Goal: Information Seeking & Learning: Understand process/instructions

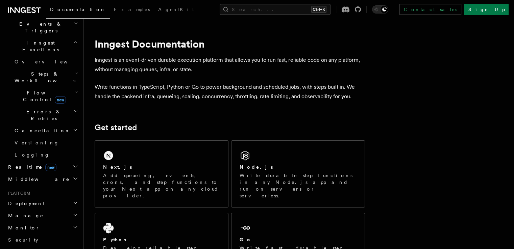
scroll to position [203, 0]
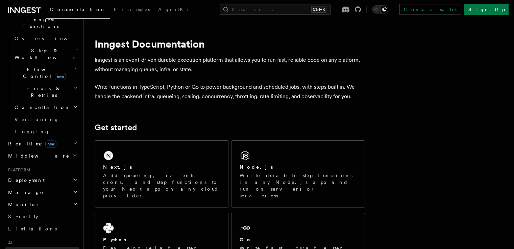
click at [42, 247] on link "AgentKit" at bounding box center [42, 253] width 74 height 12
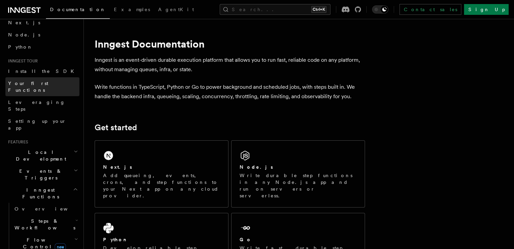
scroll to position [34, 0]
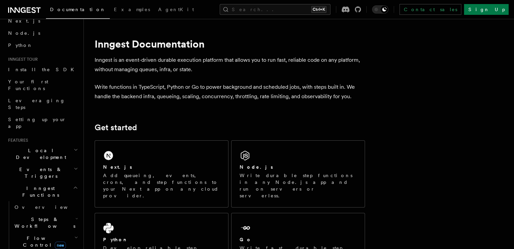
click at [67, 214] on h2 "Steps & Workflows" at bounding box center [46, 223] width 68 height 19
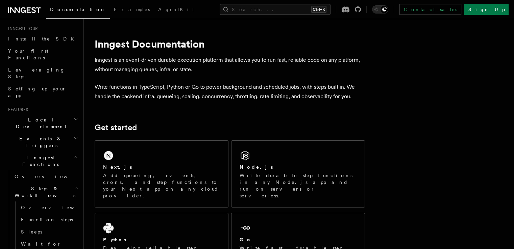
scroll to position [68, 0]
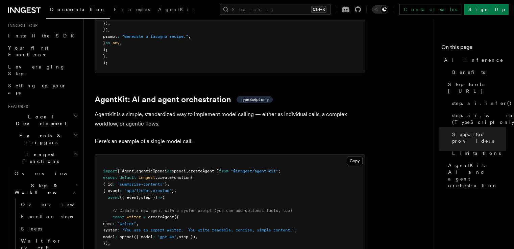
scroll to position [1926, 0]
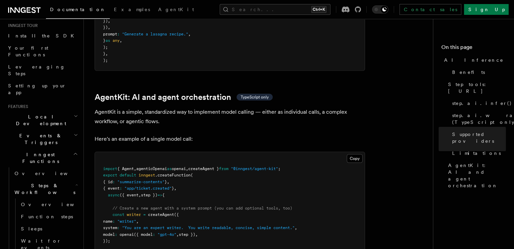
click at [285, 152] on pre "import { Agent , agenticOpenai as openai , createAgent } from "@inngest/agent-k…" at bounding box center [230, 224] width 270 height 145
click at [278, 167] on span ""@inngest/agent-kit"" at bounding box center [254, 169] width 47 height 5
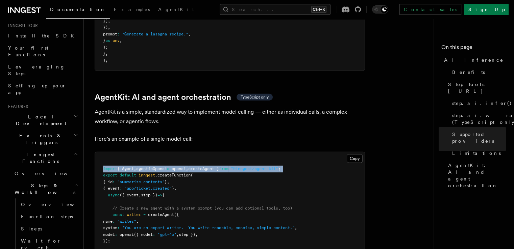
click at [278, 167] on span ""@inngest/agent-kit"" at bounding box center [254, 169] width 47 height 5
copy code "import { Agent , agenticOpenai as openai , createAgent } from "@inngest/agent-k…"
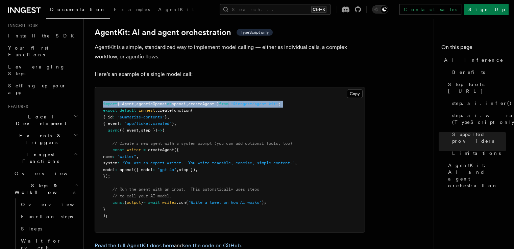
scroll to position [1993, 0]
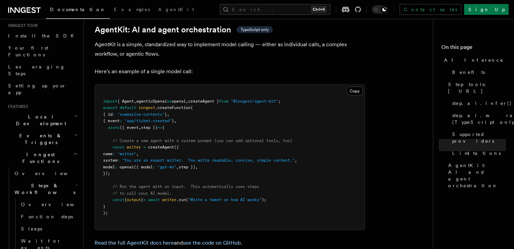
click at [114, 116] on pre "import { Agent , agenticOpenai as openai , createAgent } from "@inngest/agent-k…" at bounding box center [230, 157] width 270 height 145
click at [112, 145] on span at bounding box center [107, 147] width 9 height 5
click at [117, 158] on span "system" at bounding box center [110, 160] width 14 height 5
drag, startPoint x: 113, startPoint y: 118, endPoint x: 126, endPoint y: 145, distance: 29.8
click at [126, 145] on pre "import { Agent , agenticOpenai as openai , createAgent } from "@inngest/agent-k…" at bounding box center [230, 157] width 270 height 145
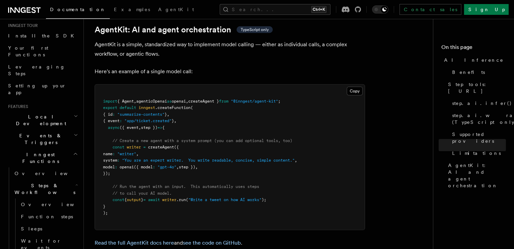
copy code "const writer = createAgent ({ name : "writer" , system : "You are an expert wri…"
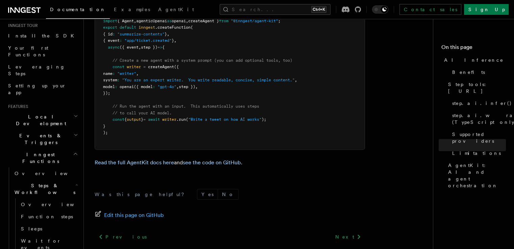
scroll to position [2029, 0]
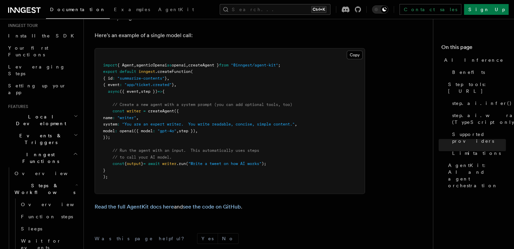
click at [143, 161] on span "}" at bounding box center [142, 163] width 2 height 5
copy code "const { output } = await writer .run ( "Write a tweet on how AI works" );"
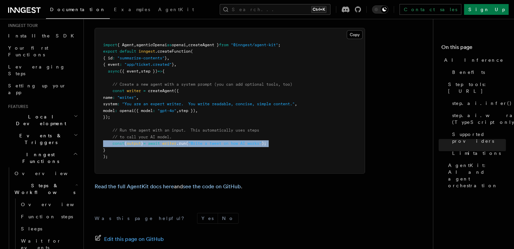
scroll to position [2097, 0]
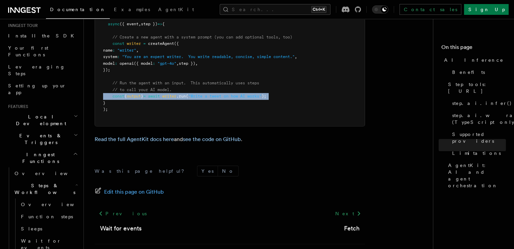
click at [73, 151] on icon "button" at bounding box center [75, 153] width 5 height 5
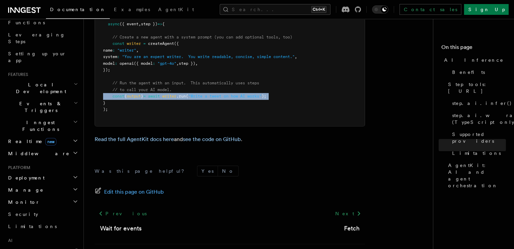
scroll to position [101, 0]
click at [29, 243] on link "AgentKit" at bounding box center [42, 249] width 74 height 12
